Goal: Information Seeking & Learning: Learn about a topic

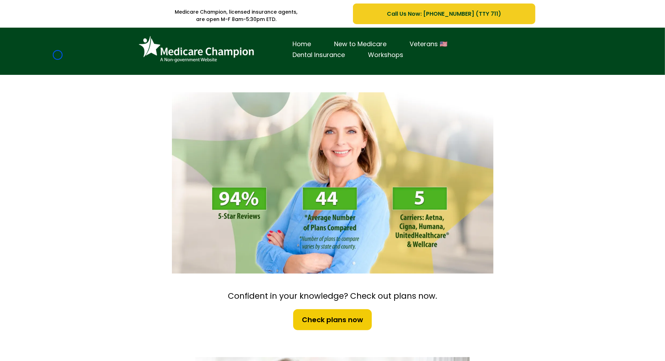
click at [58, 55] on div "Home New to Medicare Veterans 🇺🇸 Dental Insurance Workshops" at bounding box center [332, 51] width 665 height 47
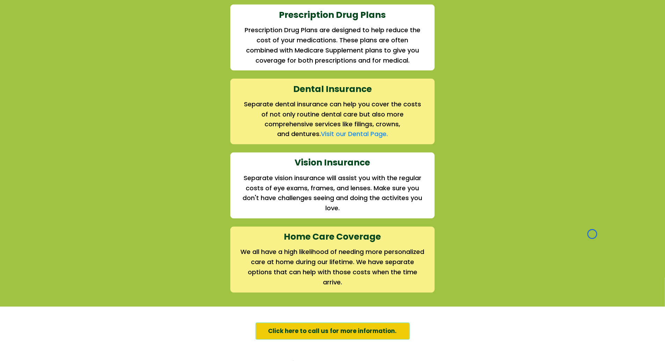
scroll to position [890, 0]
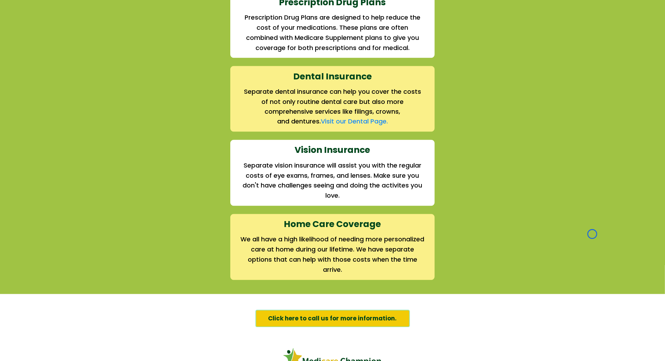
click at [58, 55] on div "We offer the full suite of options for Medicare recipients Every person has a u…" at bounding box center [332, 22] width 665 height 542
click at [42, 45] on div "We offer the full suite of options for Medicare recipients Every person has a u…" at bounding box center [332, 22] width 665 height 542
click at [42, 36] on div "We offer the full suite of options for Medicare recipients Every person has a u…" at bounding box center [332, 22] width 665 height 542
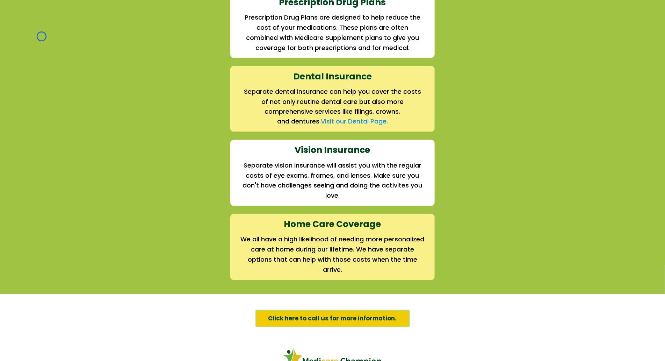
scroll to position [0, 0]
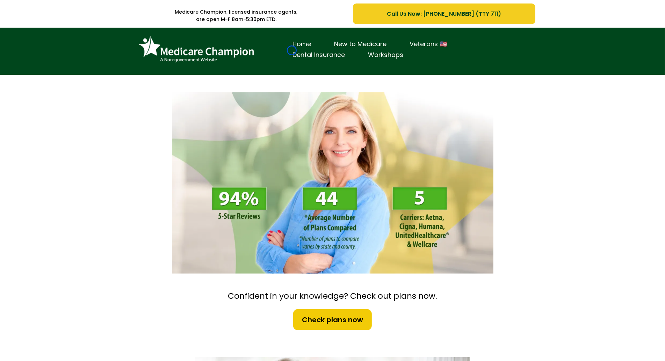
click at [292, 50] on link "Dental Insurance" at bounding box center [318, 55] width 75 height 11
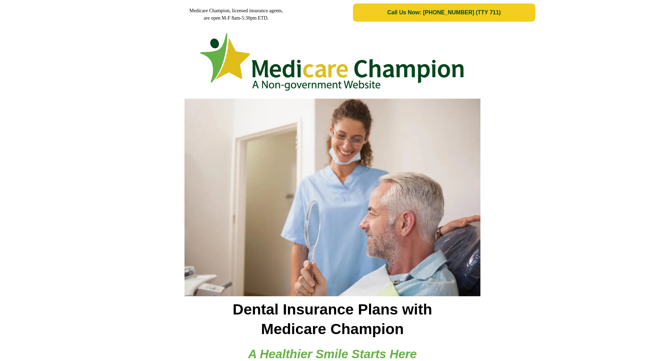
click at [292, 50] on img at bounding box center [332, 62] width 267 height 66
click at [42, 54] on div at bounding box center [332, 60] width 665 height 70
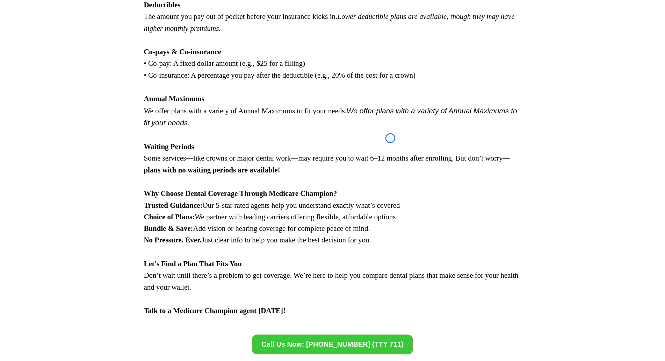
scroll to position [834, 0]
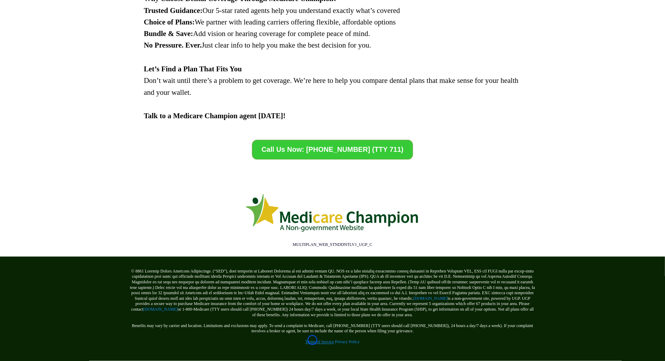
click at [312, 340] on link "Terms of Service" at bounding box center [319, 341] width 29 height 5
click at [153, 308] on link "[DOMAIN_NAME]" at bounding box center [160, 309] width 35 height 5
click at [413, 296] on link "[DOMAIN_NAME]" at bounding box center [430, 298] width 35 height 5
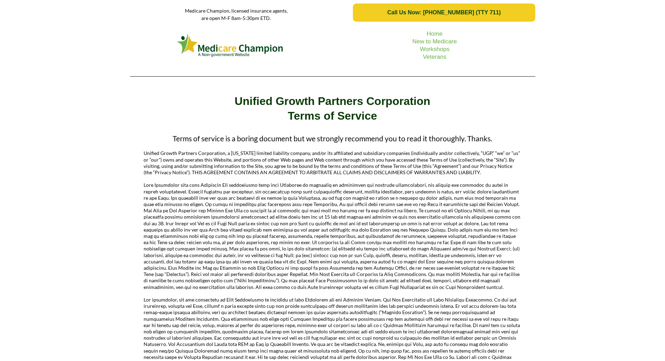
click at [67, 38] on div "Home New to Medicare Workshops Veterans" at bounding box center [332, 53] width 665 height 57
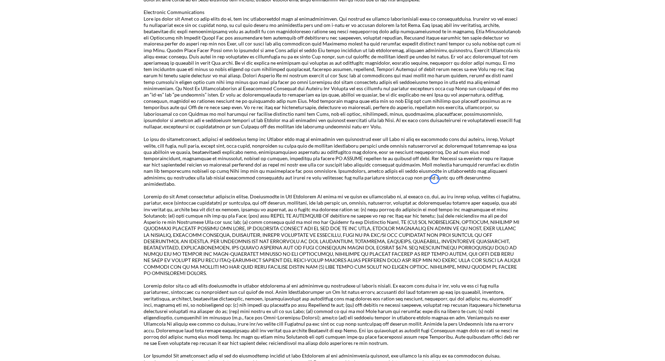
scroll to position [1024, 0]
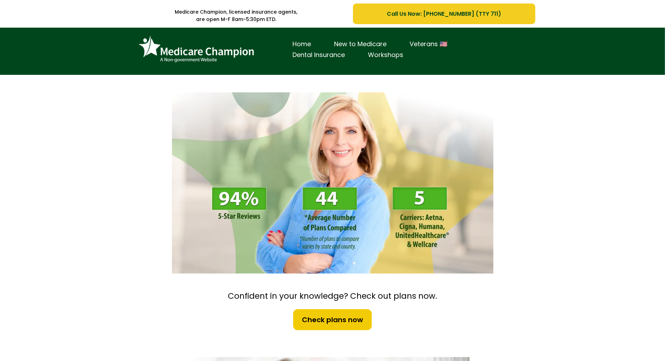
click at [55, 67] on div "Home New to Medicare Veterans 🇺🇸 Dental Insurance Workshops" at bounding box center [332, 51] width 665 height 47
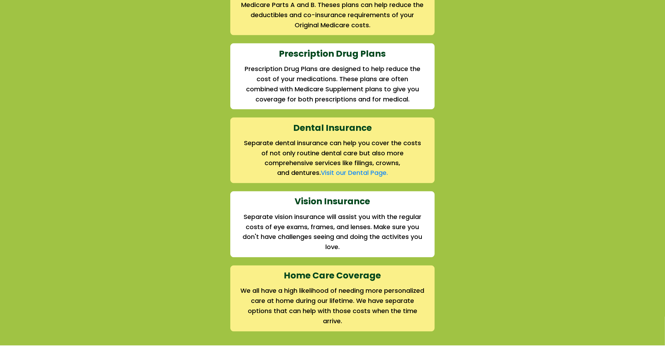
scroll to position [862, 0]
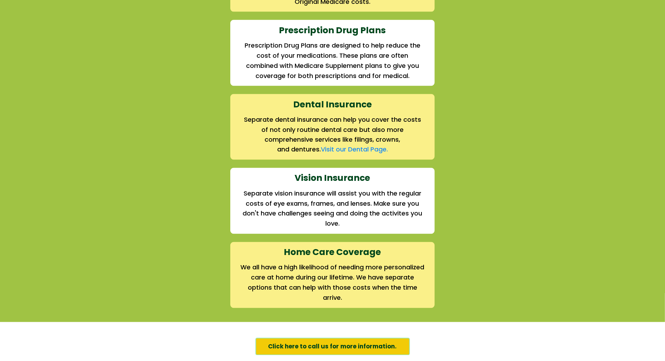
click at [55, 67] on div "We offer the full suite of options for Medicare recipients Every person has a u…" at bounding box center [332, 50] width 665 height 542
